Goal: Entertainment & Leisure: Consume media (video, audio)

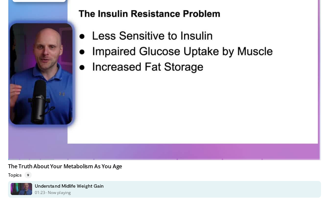
scroll to position [229, 0]
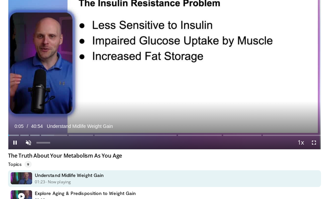
click at [27, 140] on span "Video Player" at bounding box center [28, 142] width 13 height 13
click at [315, 141] on span "Video Player" at bounding box center [313, 142] width 13 height 13
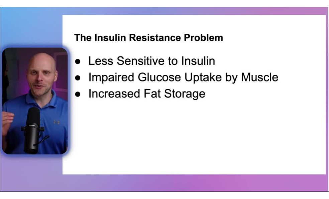
scroll to position [0, 0]
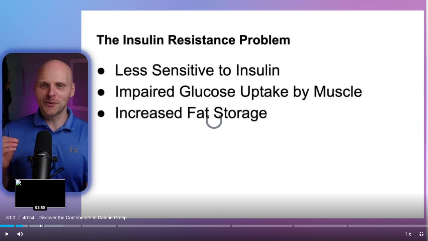
click at [40, 199] on div "Progress Bar" at bounding box center [40, 225] width 1 height 3
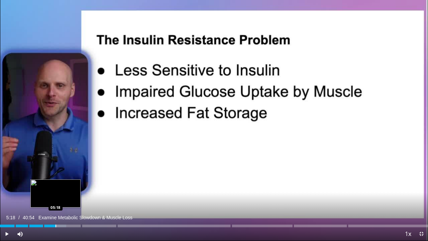
click at [55, 199] on div "Progress Bar" at bounding box center [55, 225] width 1 height 3
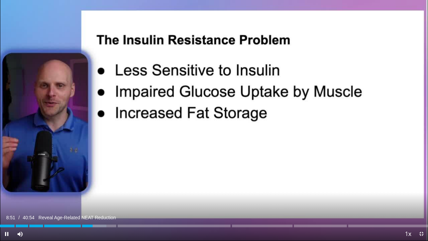
click at [7, 199] on span "Video Player" at bounding box center [6, 233] width 13 height 13
click at [332, 199] on span "Video Player" at bounding box center [420, 233] width 13 height 13
